Goal: Task Accomplishment & Management: Complete application form

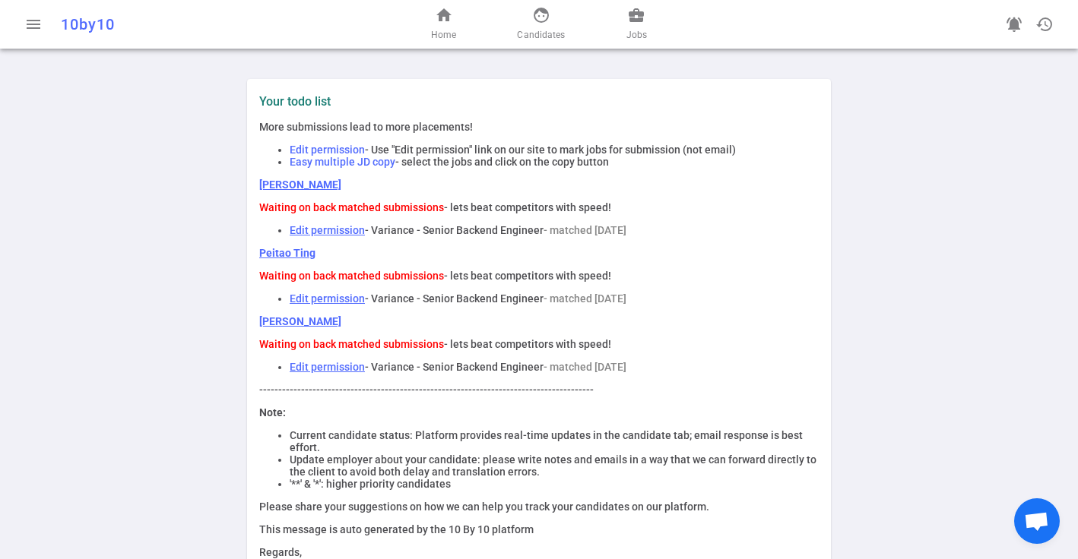
click at [270, 255] on link "Peitao Ting" at bounding box center [287, 253] width 56 height 12
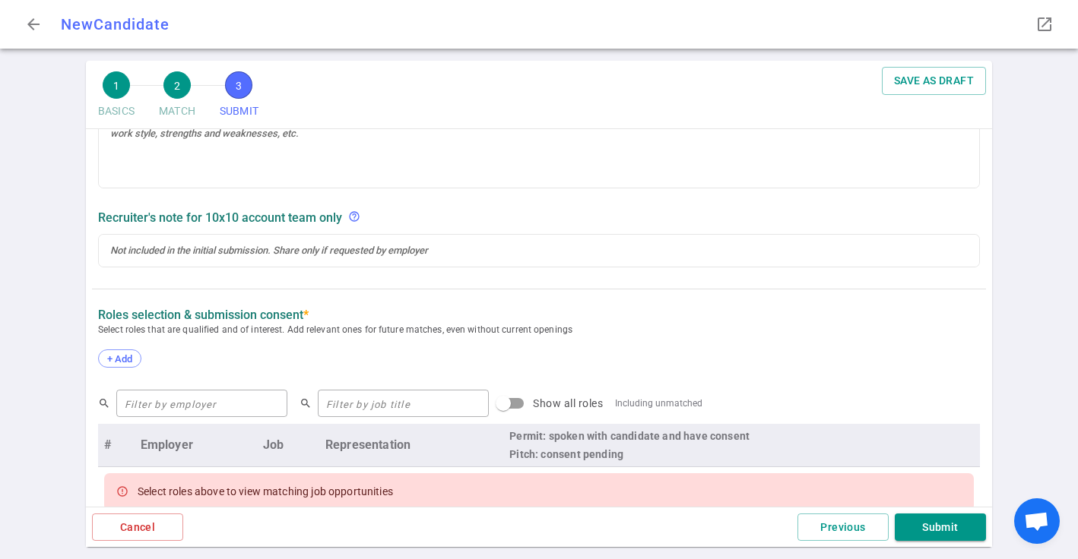
scroll to position [365, 0]
checkbox input "true"
type textarea "Peitao is anticipating upcoming layoffs at his current company. He's looking fo…"
radio input "true"
type textarea "Interviewing at 4 other companies, is in 1st rounds and technical screen stages…"
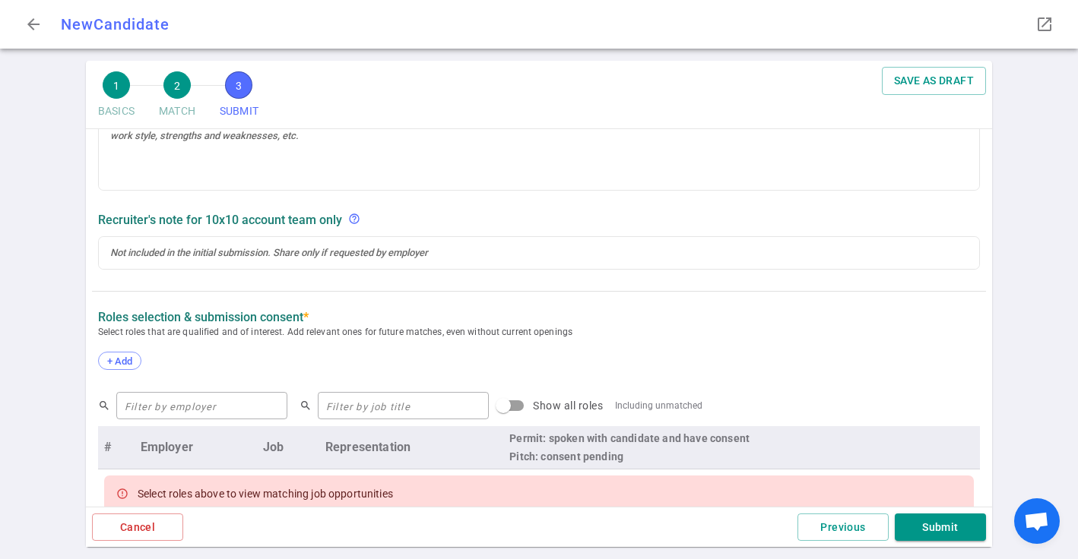
radio input "true"
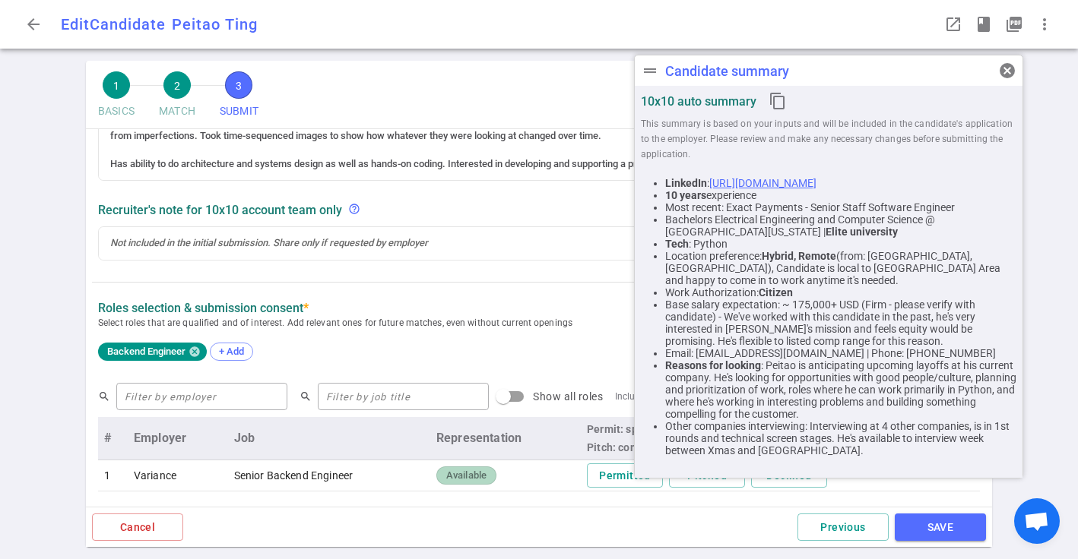
click at [816, 179] on link "[URL][DOMAIN_NAME]" at bounding box center [762, 183] width 107 height 12
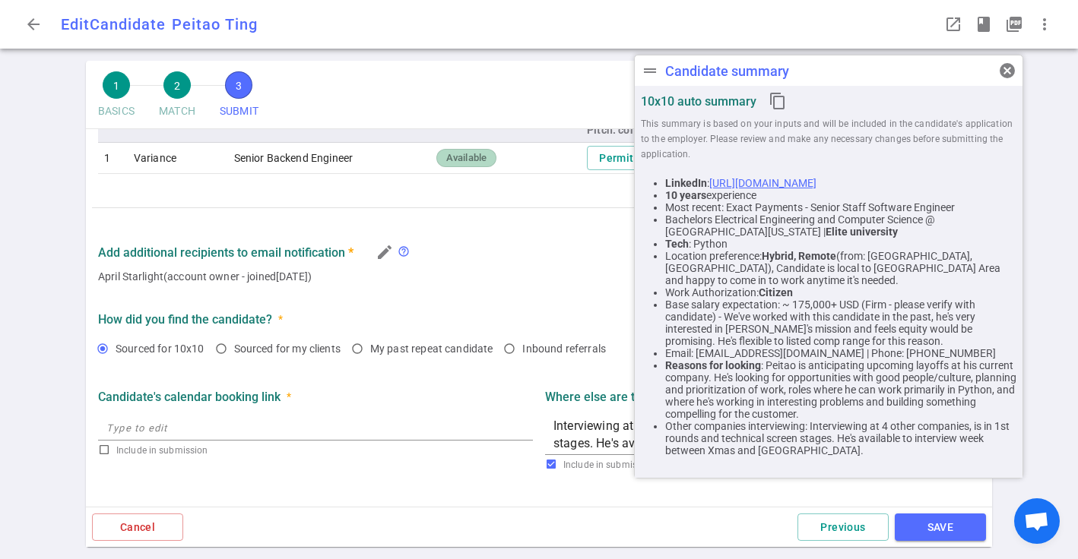
scroll to position [683, 0]
click at [32, 25] on span "arrow_back" at bounding box center [33, 24] width 18 height 18
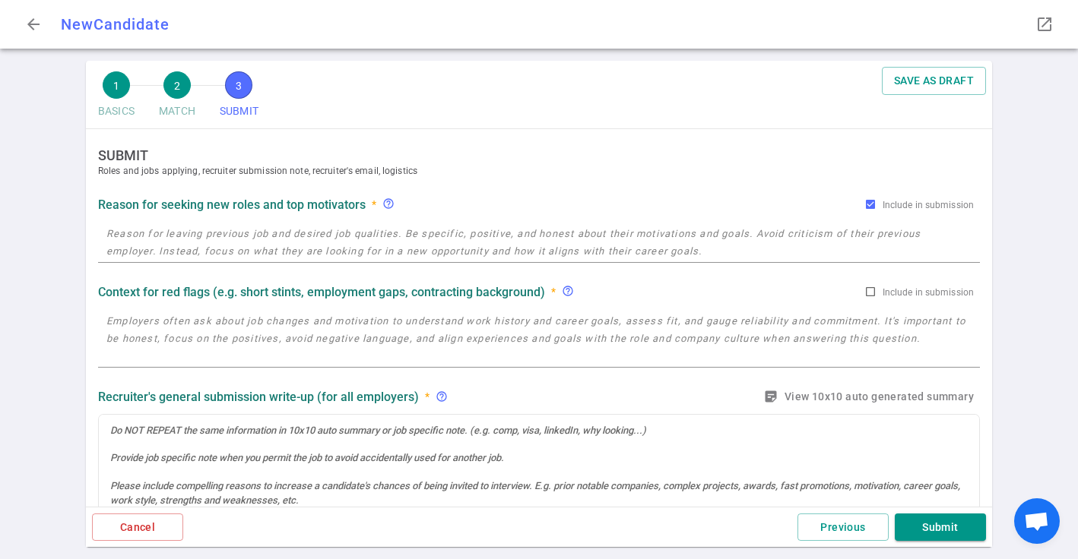
checkbox input "true"
radio input "true"
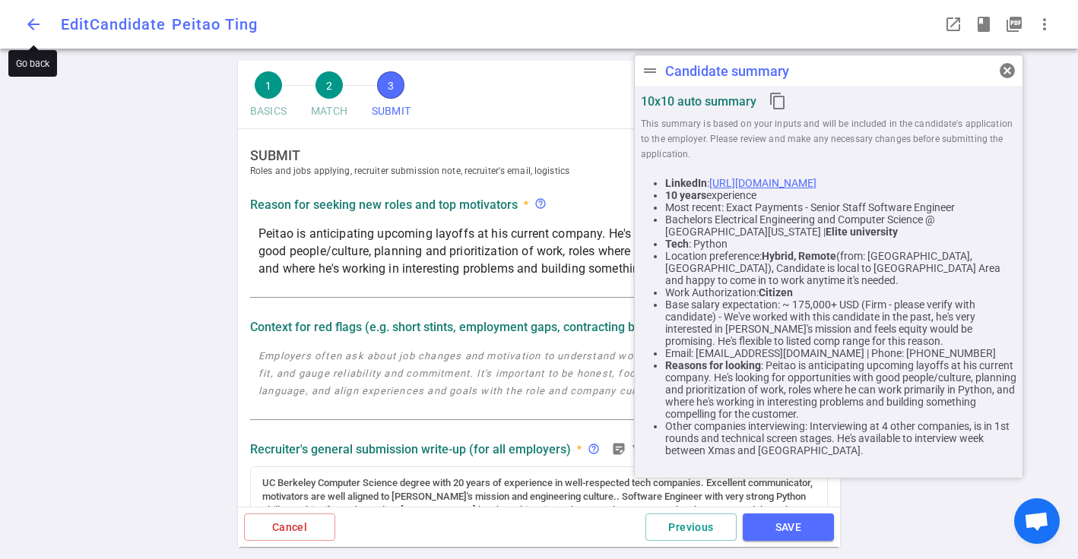
click at [32, 30] on span "arrow_back" at bounding box center [33, 24] width 18 height 18
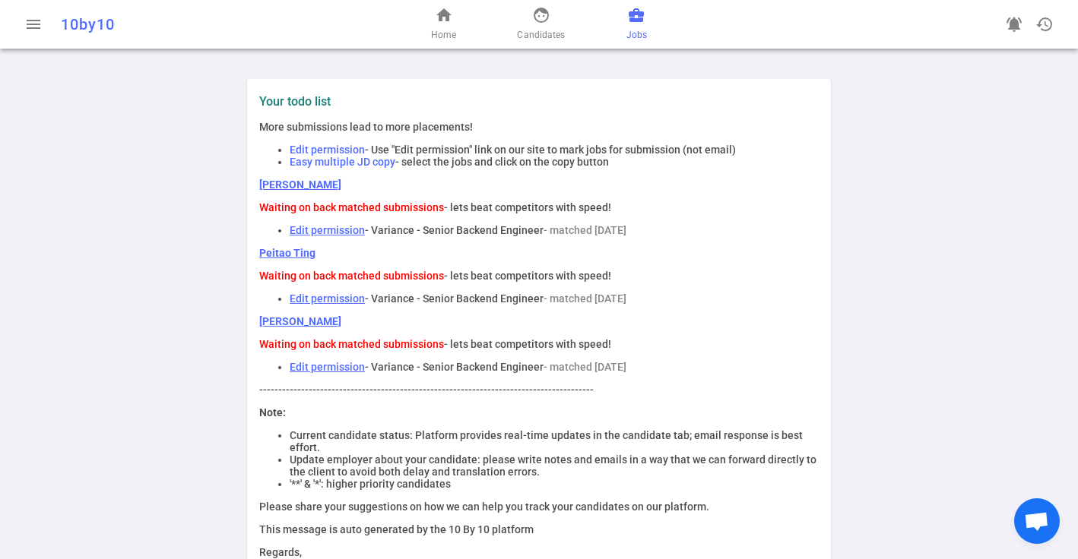
click at [629, 18] on span "business_center" at bounding box center [636, 15] width 18 height 18
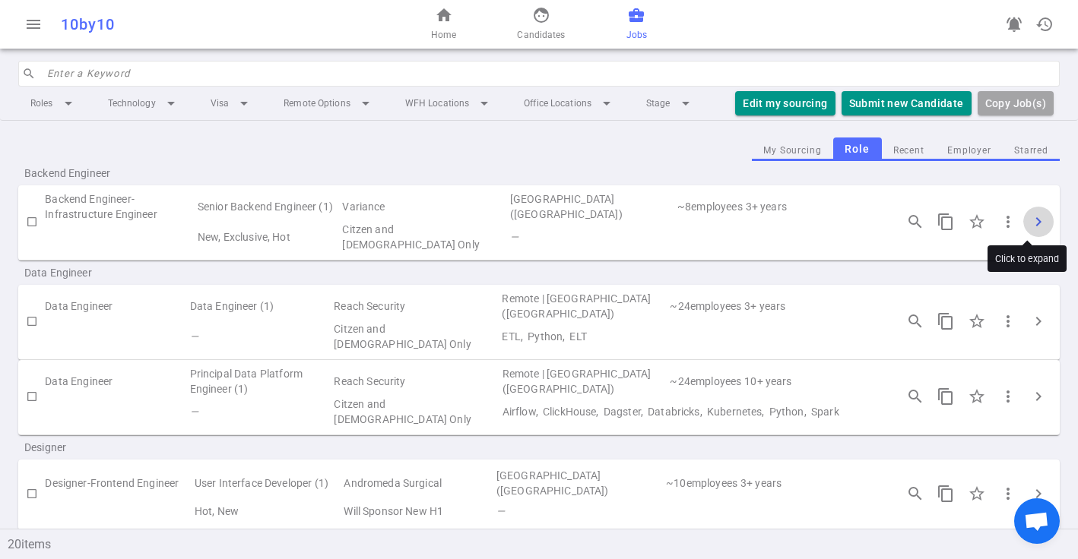
click at [1029, 220] on span "chevron_right" at bounding box center [1038, 222] width 18 height 18
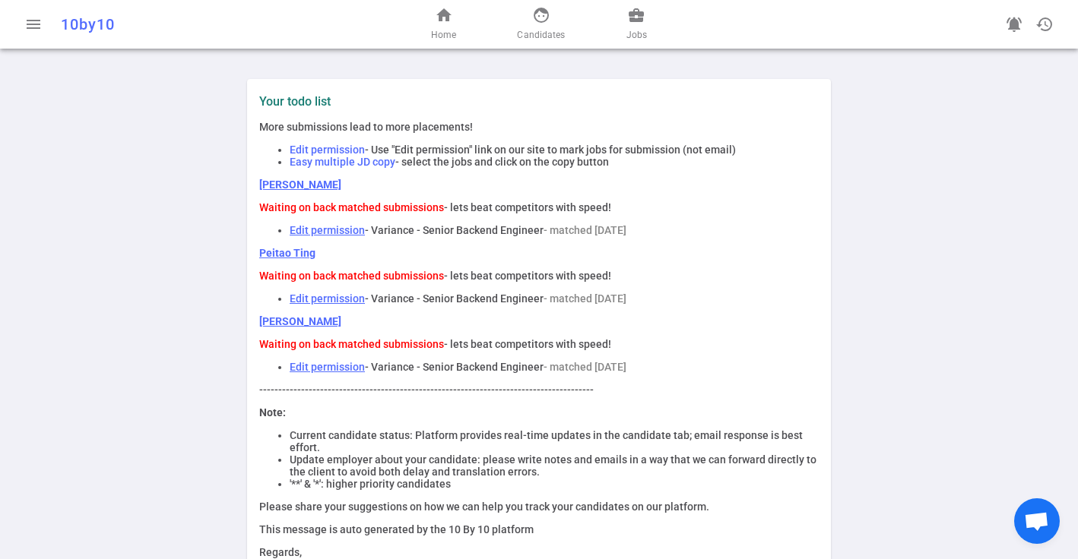
click at [272, 321] on link "[PERSON_NAME]" at bounding box center [300, 321] width 82 height 12
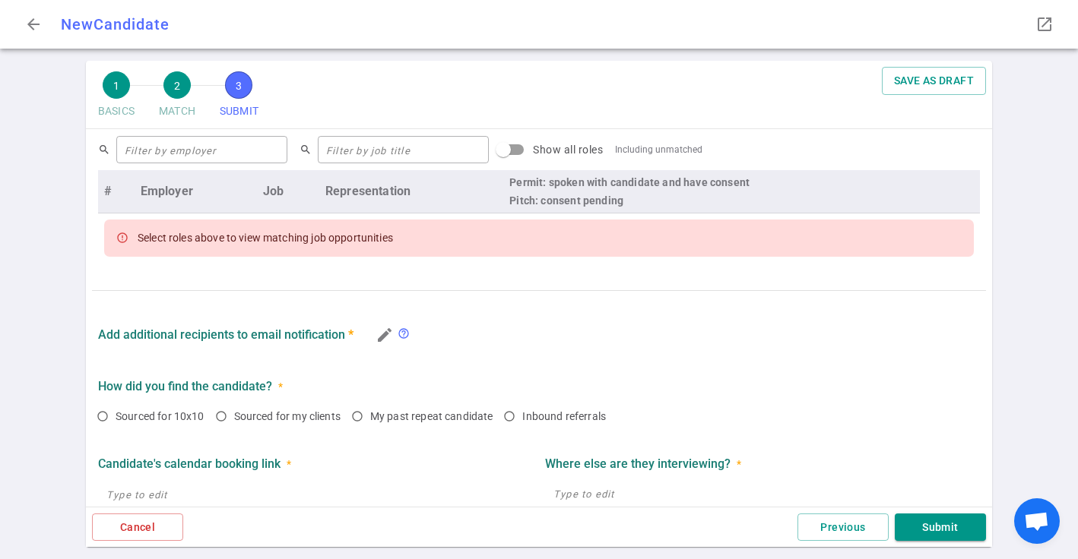
scroll to position [730, 0]
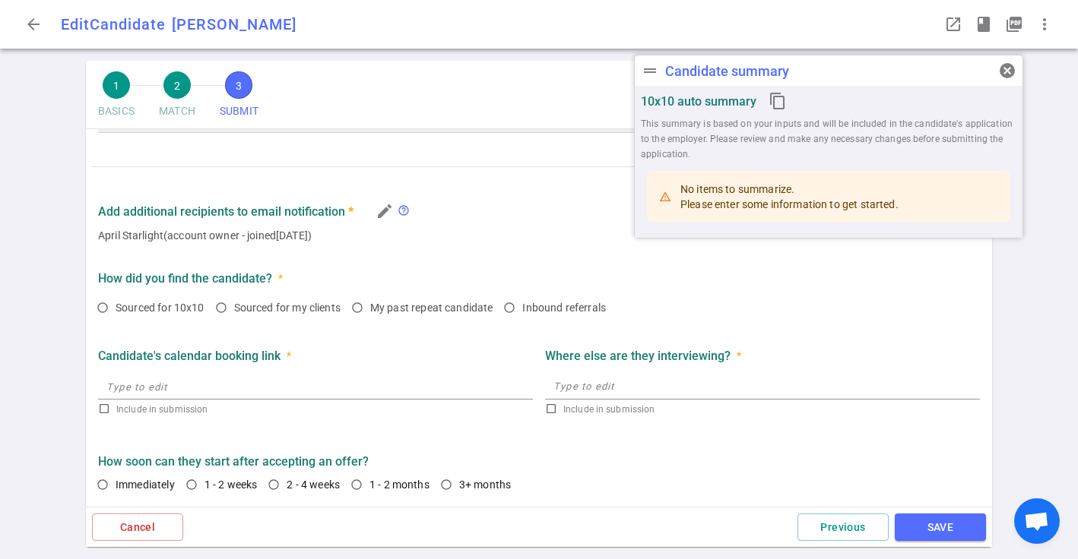
radio input "true"
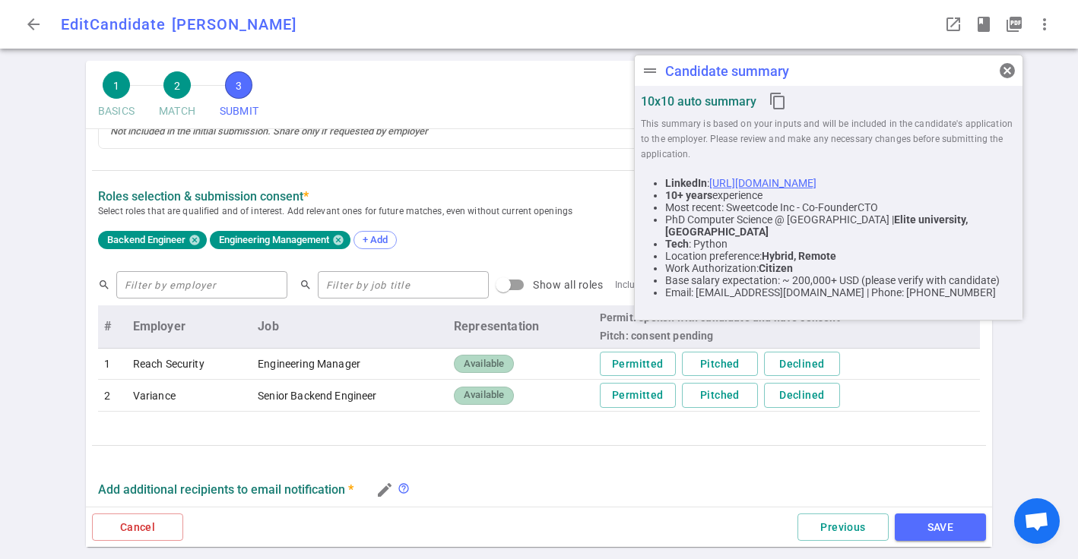
scroll to position [437, 0]
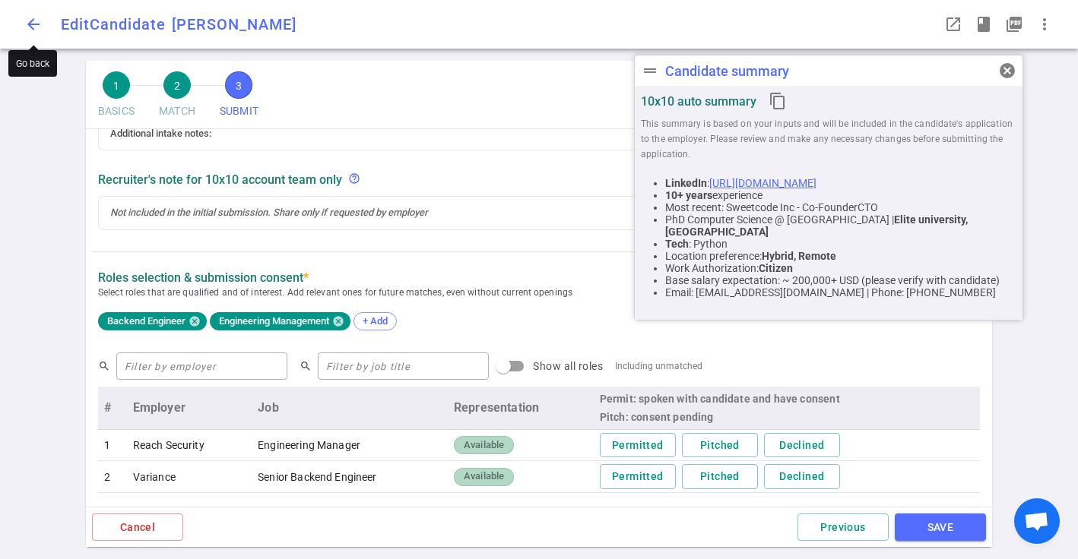
click at [28, 18] on span "arrow_back" at bounding box center [33, 24] width 18 height 18
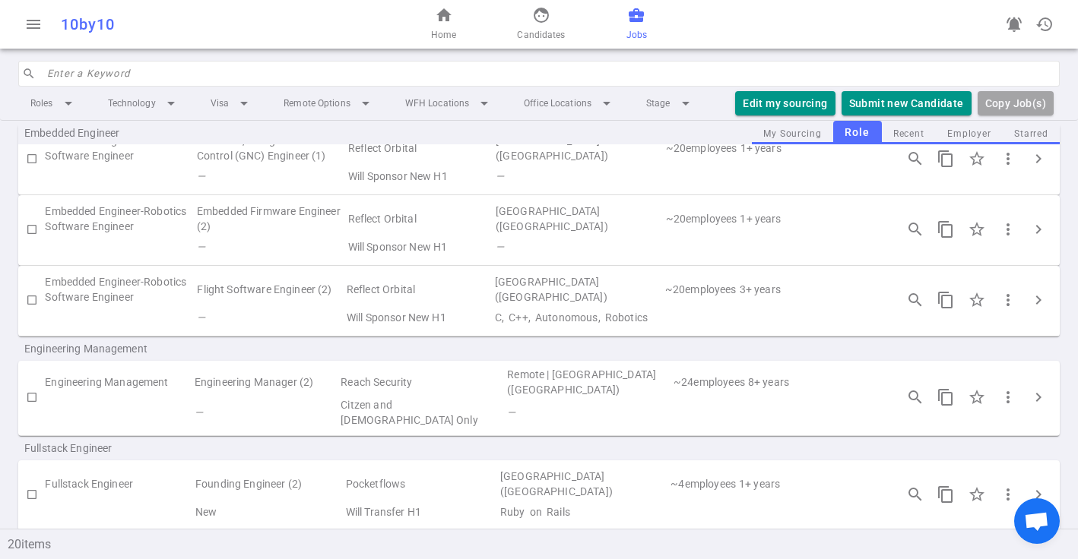
scroll to position [568, 0]
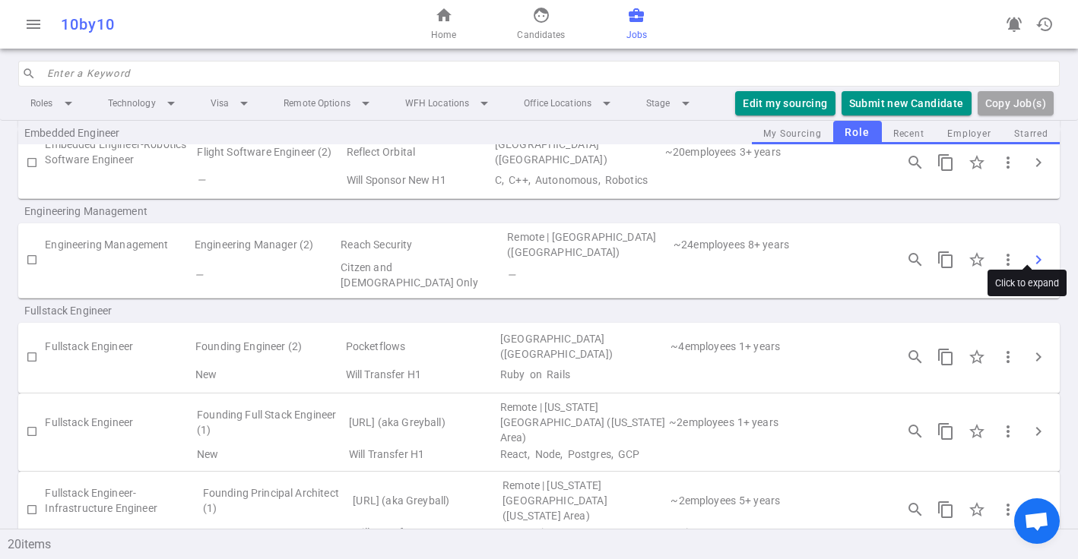
click at [1031, 251] on span "chevron_right" at bounding box center [1038, 260] width 18 height 18
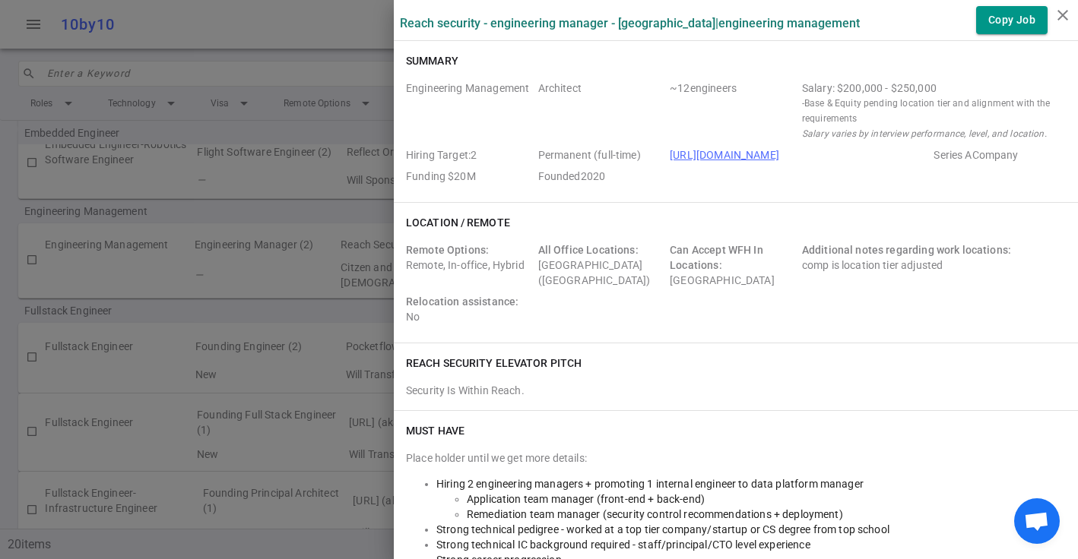
click at [649, 99] on span "Architect" at bounding box center [601, 111] width 126 height 61
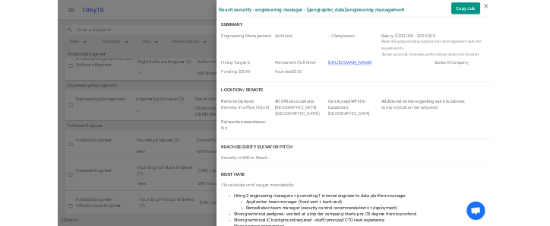
scroll to position [1047, 0]
